Goal: Transaction & Acquisition: Book appointment/travel/reservation

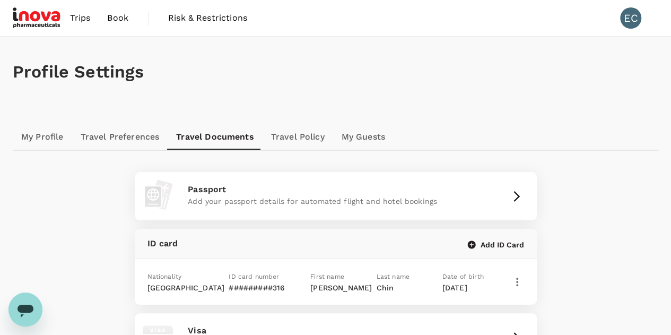
click at [43, 75] on h1 "Profile Settings" at bounding box center [336, 72] width 646 height 20
click at [64, 12] on link "Trips" at bounding box center [81, 18] width 38 height 36
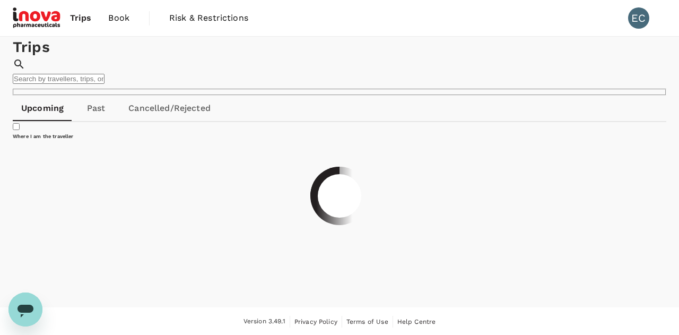
click at [46, 17] on img at bounding box center [37, 17] width 49 height 23
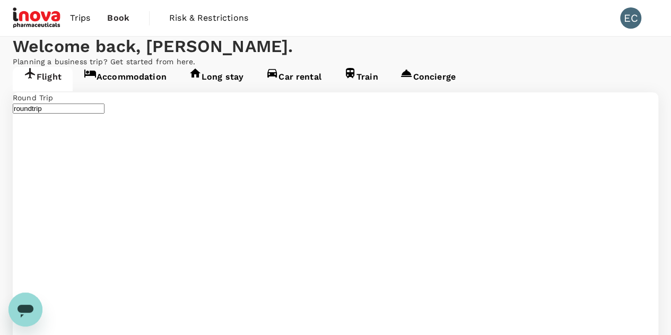
type input "Kuala Lumpur Intl (KUL)"
type input "Sultan Ismail Intl (JHB)"
type input "Kuala Lumpur Intl (KUL)"
type input "Sultan Ismail Intl (JHB)"
type input "Kuala Lumpur Intl (KUL)"
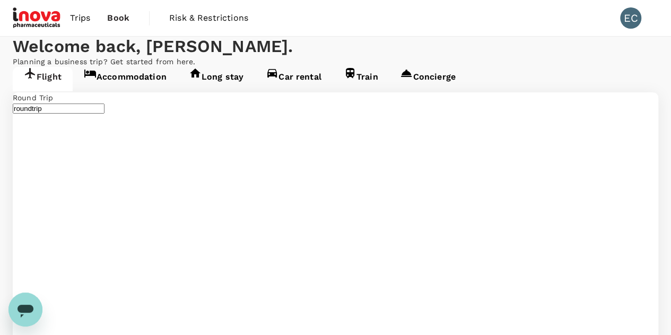
type input "e"
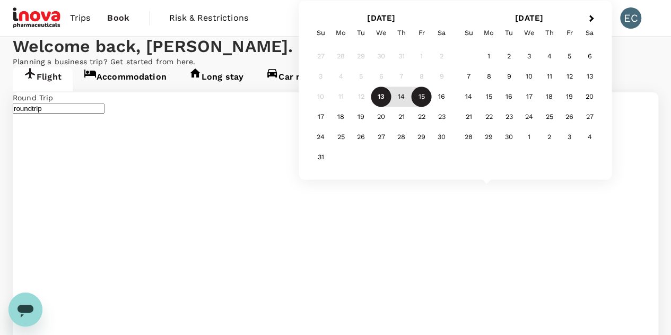
type input "Penang Intl (PEN)"
click at [527, 75] on div "10" at bounding box center [529, 77] width 20 height 20
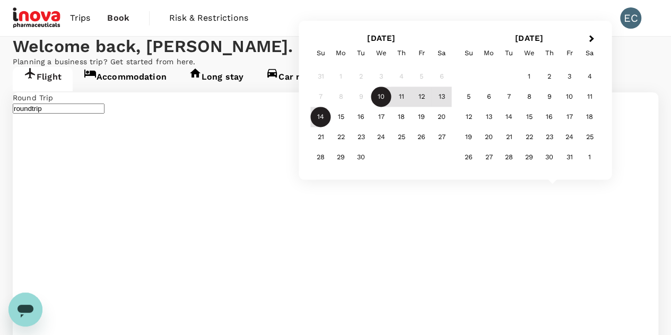
click at [316, 116] on div "14" at bounding box center [321, 117] width 20 height 20
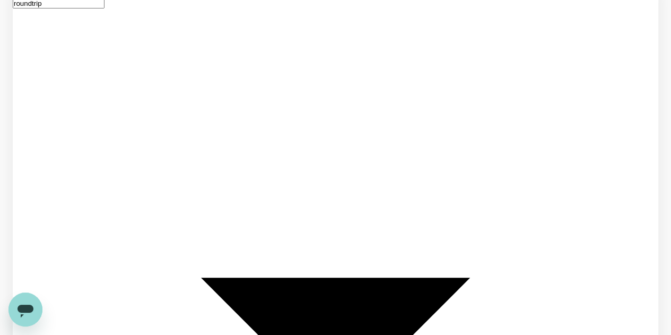
scroll to position [106, 0]
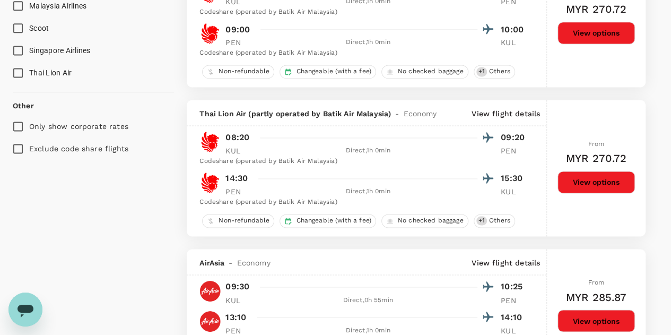
scroll to position [591, 0]
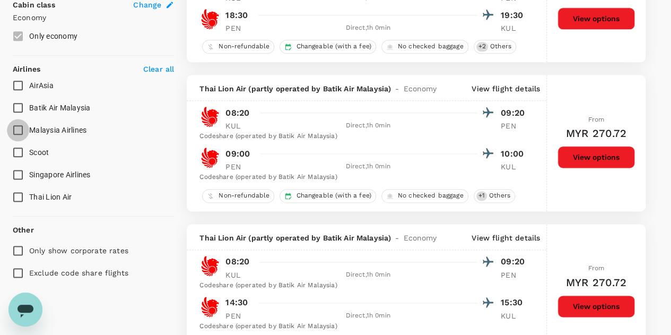
click at [16, 124] on input "Malaysia Airlines" at bounding box center [18, 130] width 22 height 22
checkbox input "true"
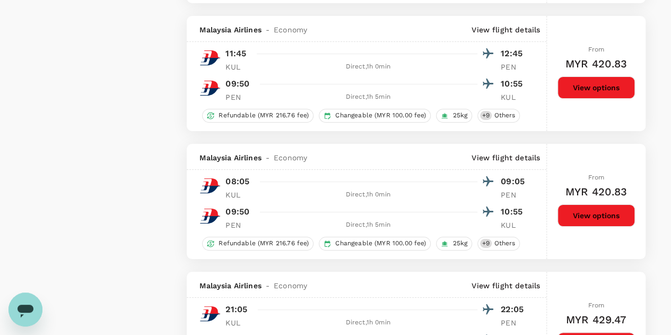
scroll to position [1952, 0]
